Goal: Information Seeking & Learning: Learn about a topic

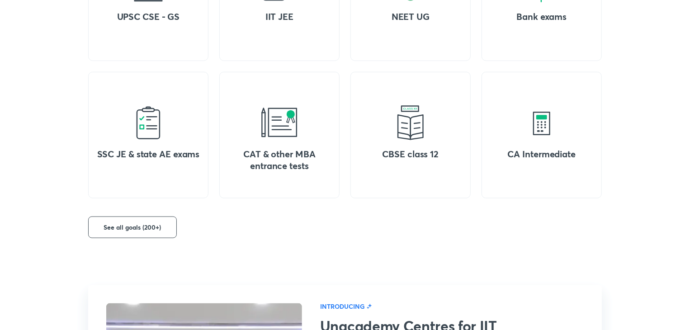
scroll to position [457, 0]
click at [161, 232] on button "See all goals (200+)" at bounding box center [132, 227] width 89 height 22
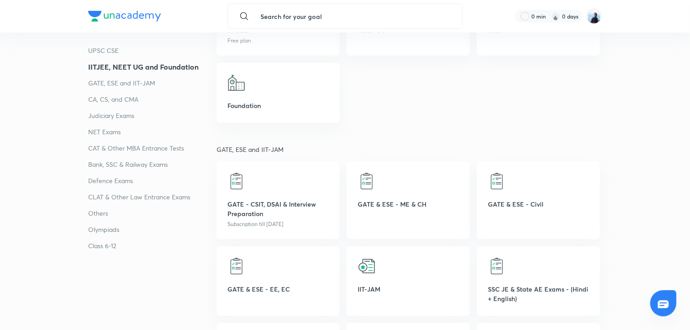
scroll to position [393, 0]
click at [244, 181] on img at bounding box center [236, 180] width 18 height 18
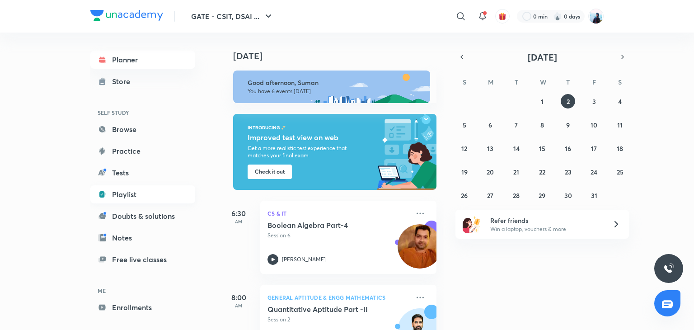
click at [123, 200] on link "Playlist" at bounding box center [142, 194] width 105 height 18
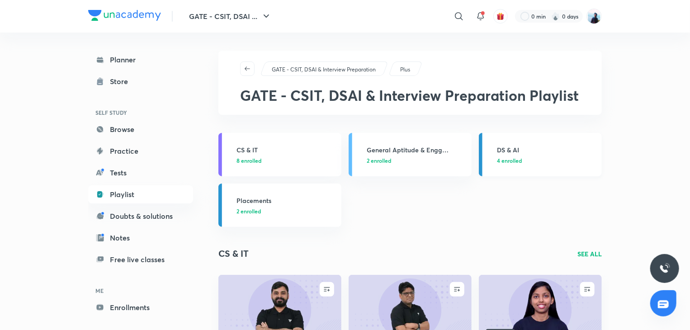
click at [515, 153] on h3 "DS & AI" at bounding box center [546, 149] width 99 height 9
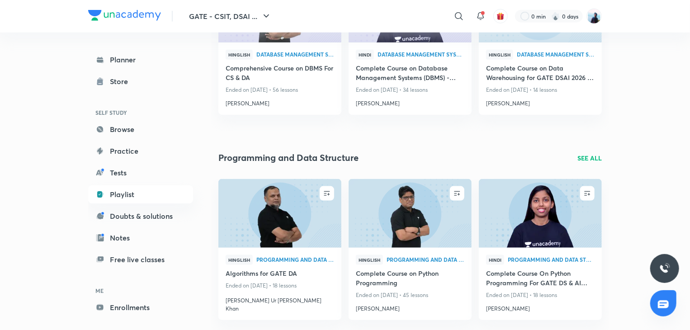
scroll to position [505, 0]
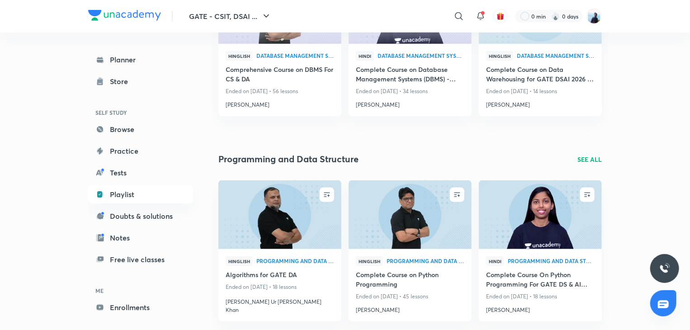
click at [584, 163] on p "SEE ALL" at bounding box center [589, 159] width 24 height 9
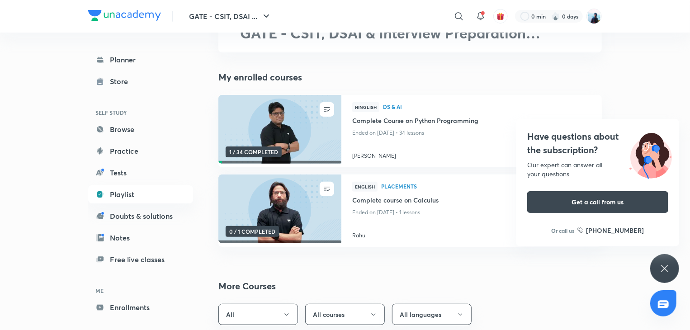
scroll to position [62, 0]
click at [297, 134] on img at bounding box center [279, 130] width 125 height 70
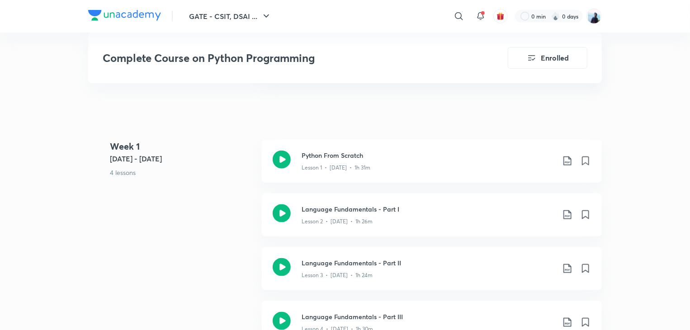
scroll to position [459, 0]
click at [281, 211] on icon at bounding box center [281, 212] width 18 height 18
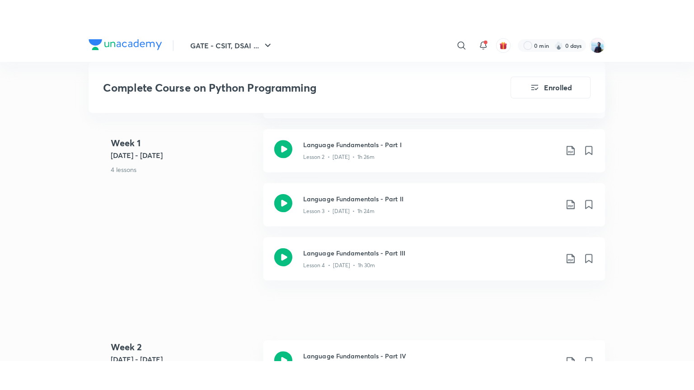
scroll to position [551, 0]
